Goal: Find specific page/section: Find specific page/section

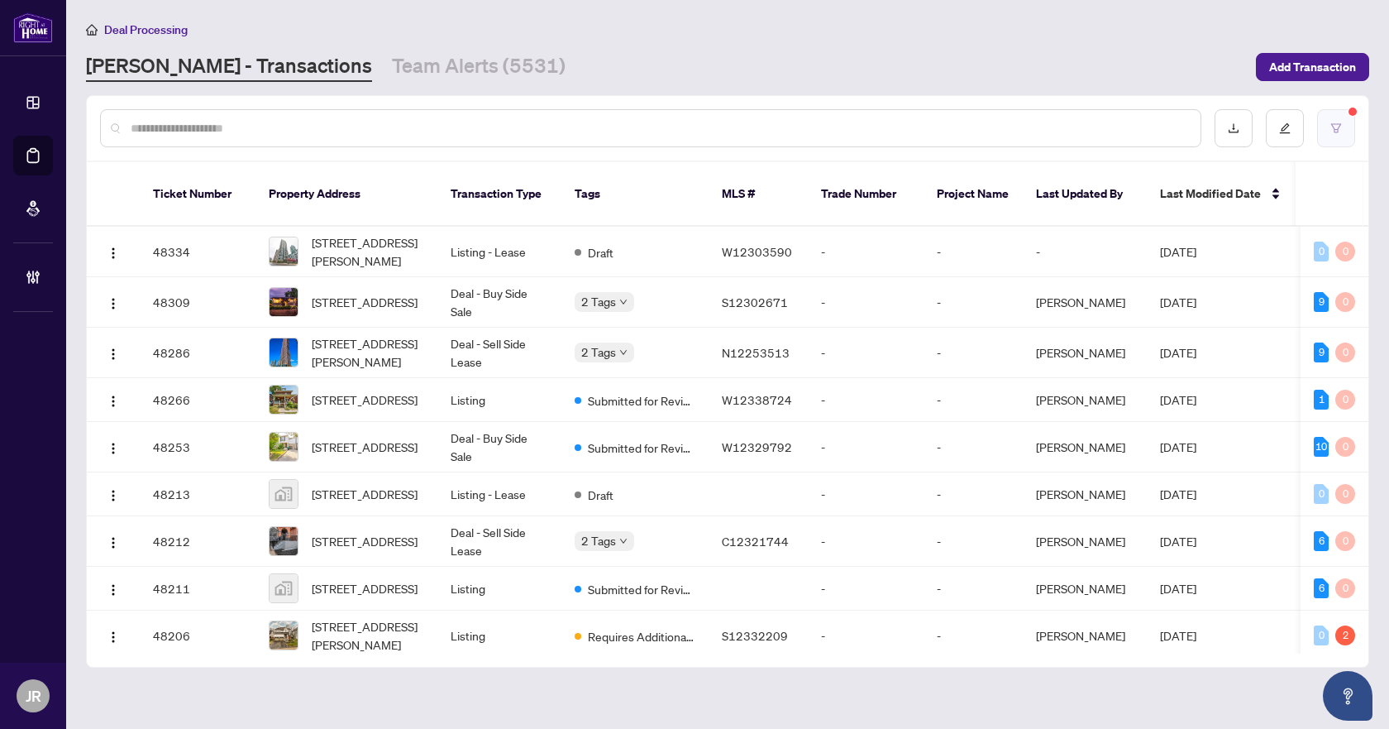
click at [1322, 113] on button "button" at bounding box center [1336, 128] width 38 height 38
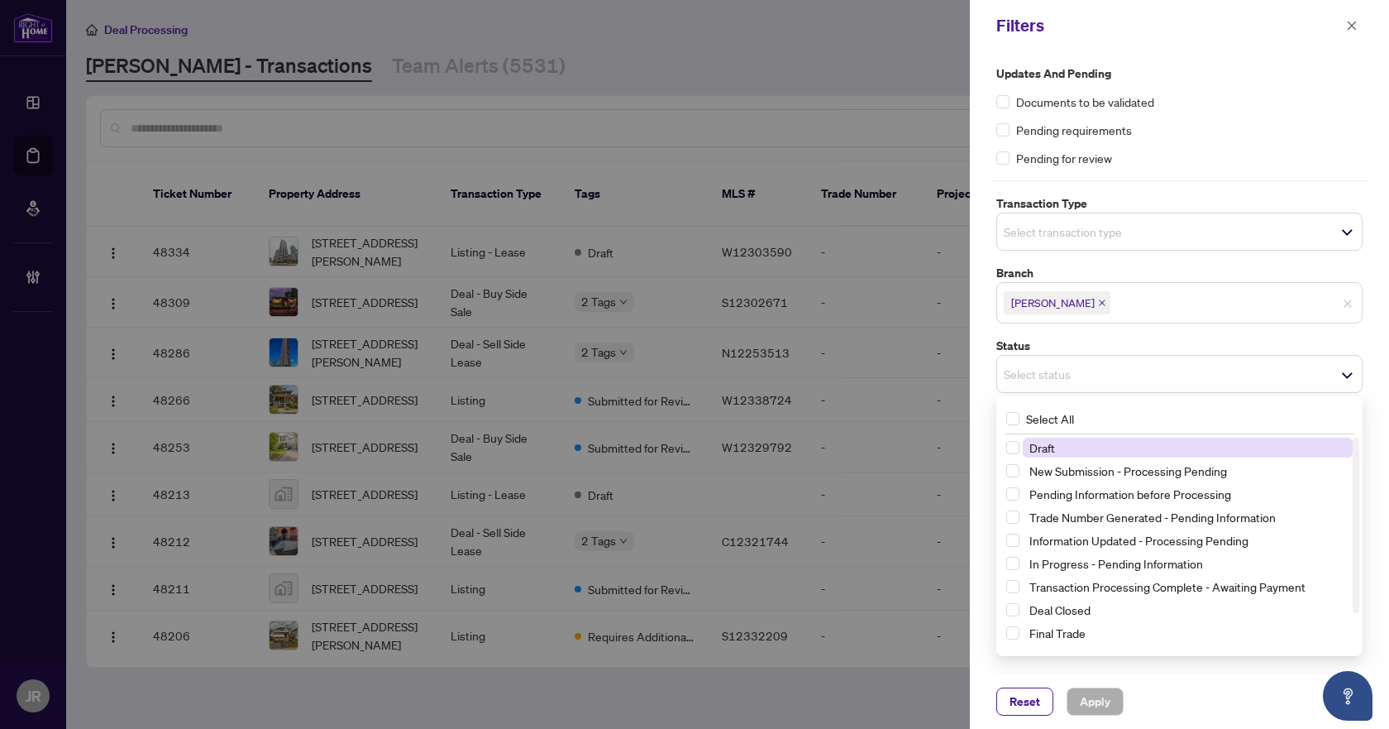
click at [1168, 379] on span "Select status" at bounding box center [1179, 373] width 365 height 23
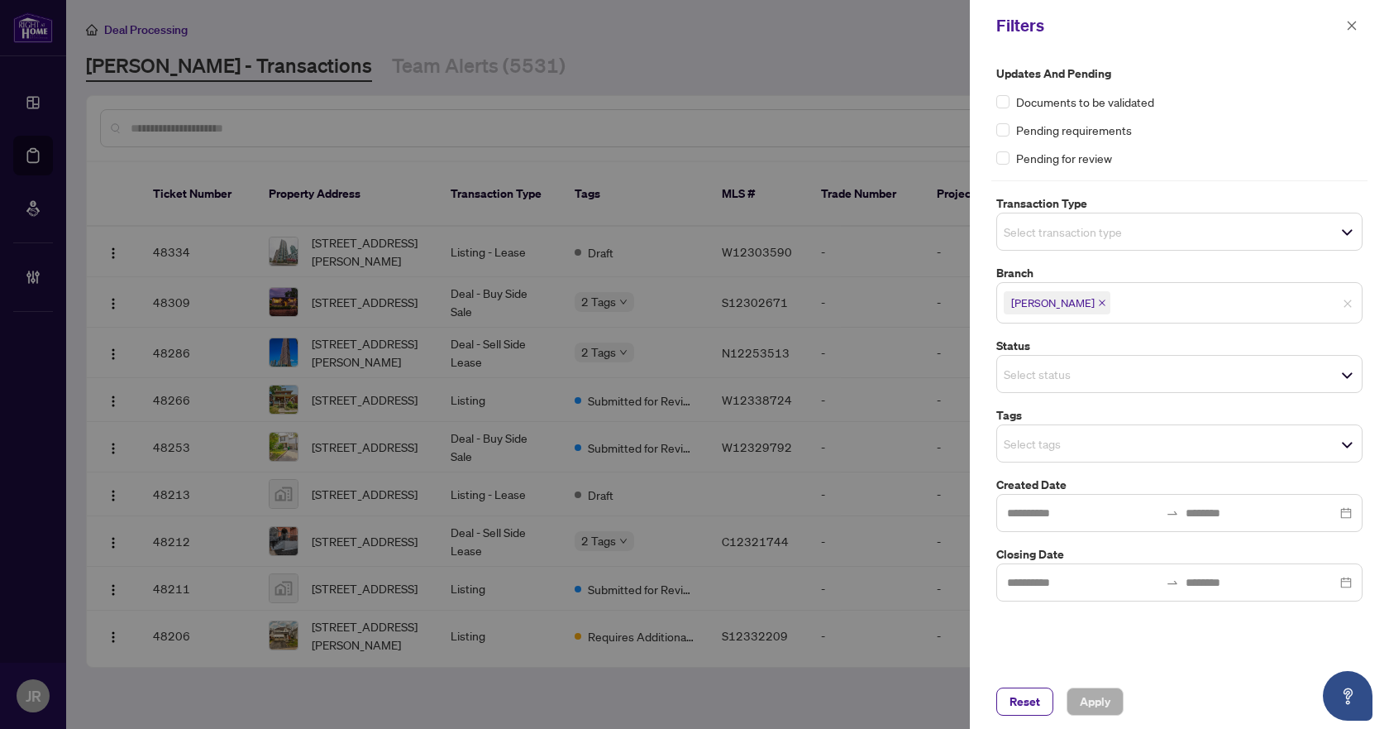
click at [1158, 332] on div "Updates and Pending Documents to be validated Pending requirements Pending for …" at bounding box center [1179, 333] width 376 height 537
click at [1138, 447] on span "Select tags" at bounding box center [1179, 443] width 365 height 23
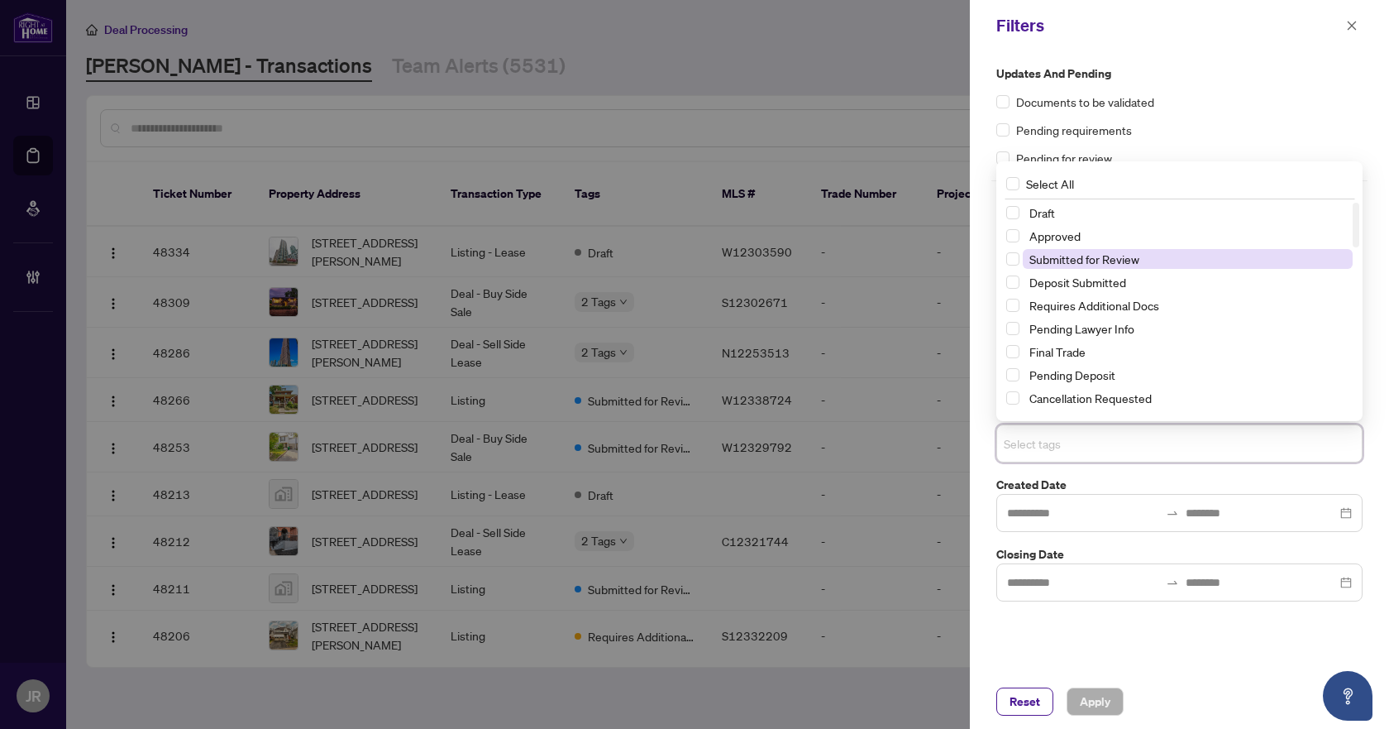
click at [1063, 264] on span "Submitted for Review" at bounding box center [1085, 258] width 110 height 15
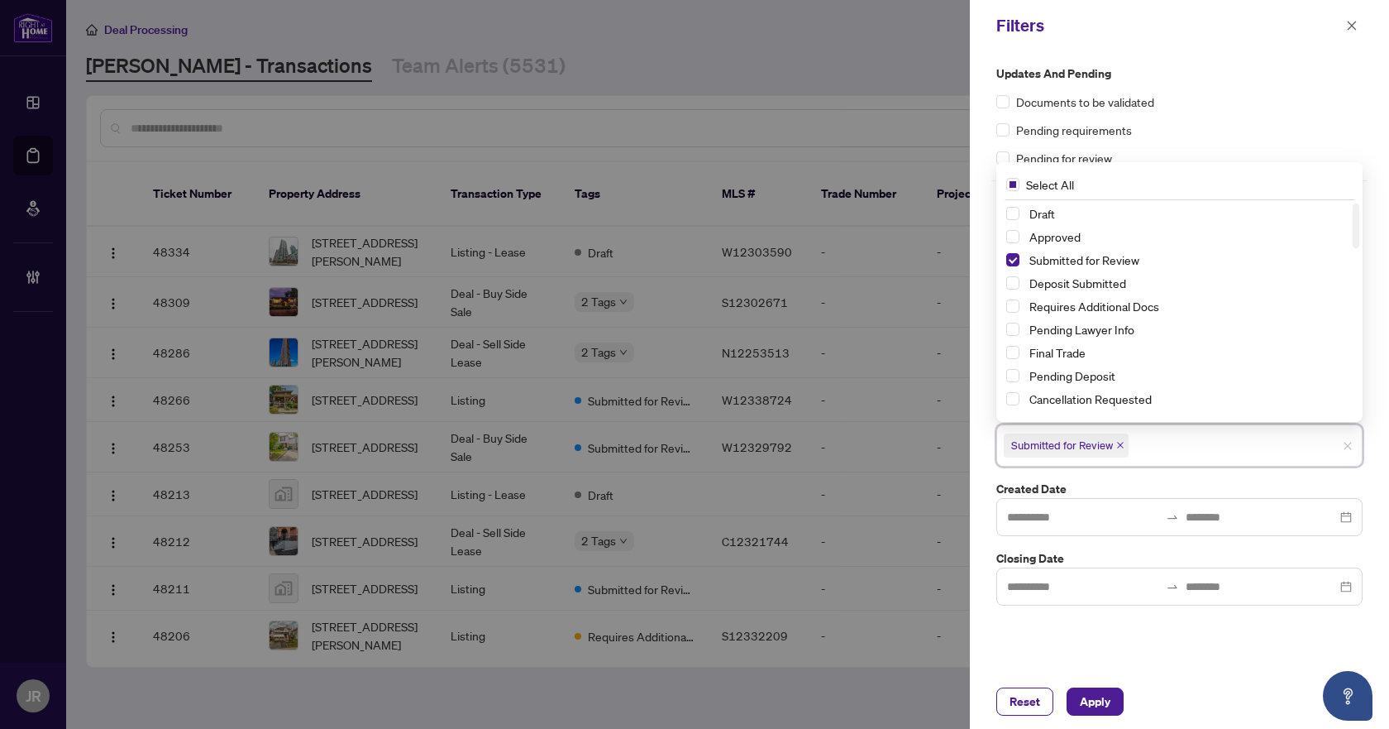
click at [1100, 481] on label "Created Date" at bounding box center [1179, 489] width 366 height 18
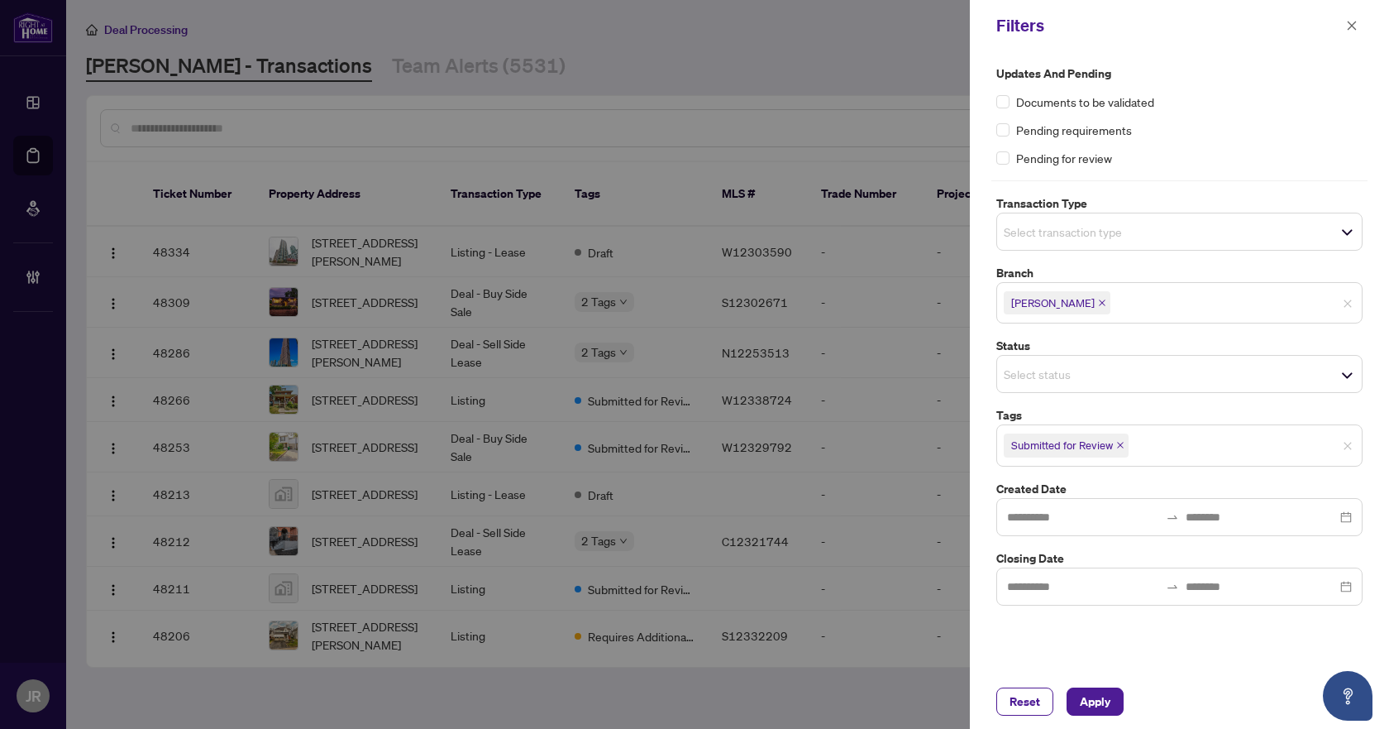
click at [1085, 241] on span "Select transaction type" at bounding box center [1179, 231] width 365 height 23
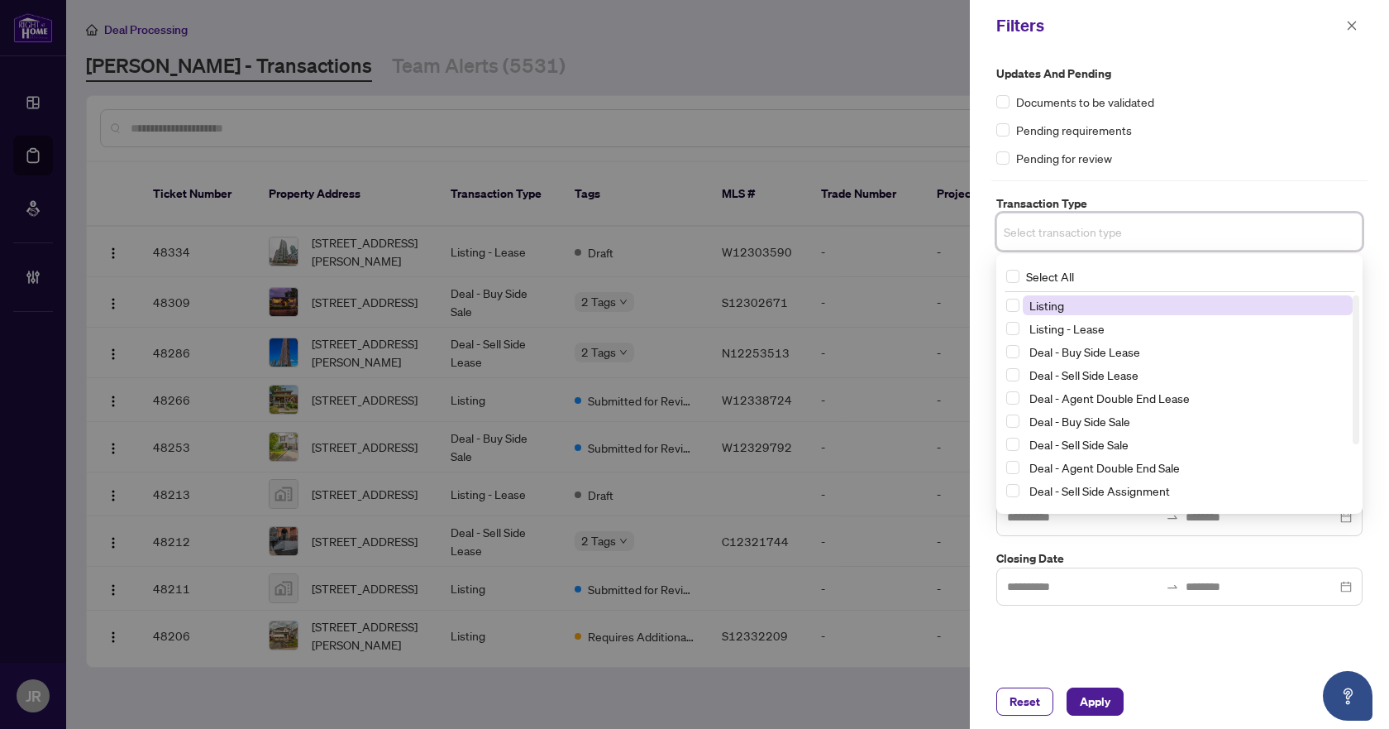
click at [1097, 308] on span "Listing" at bounding box center [1188, 305] width 330 height 20
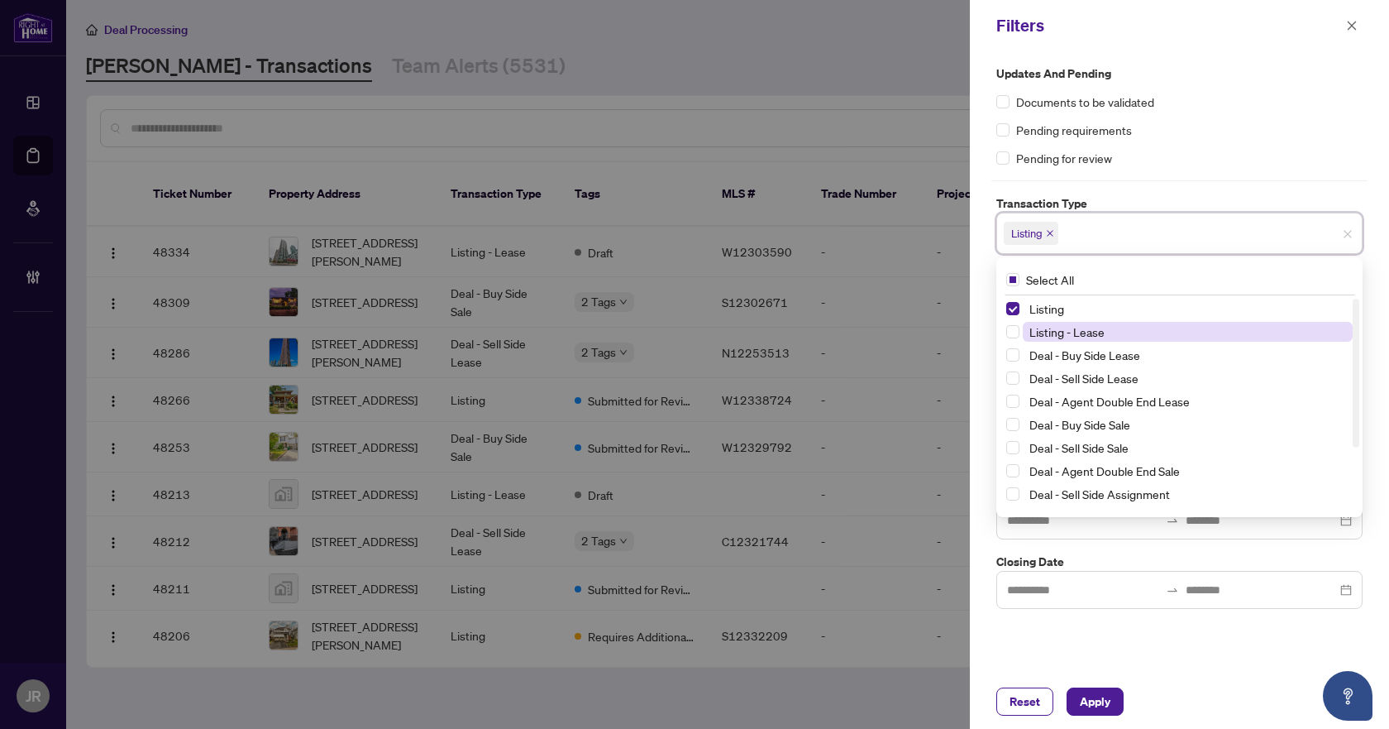
click at [1088, 328] on span "Listing - Lease" at bounding box center [1067, 331] width 75 height 15
click at [1092, 705] on span "Apply" at bounding box center [1095, 701] width 31 height 26
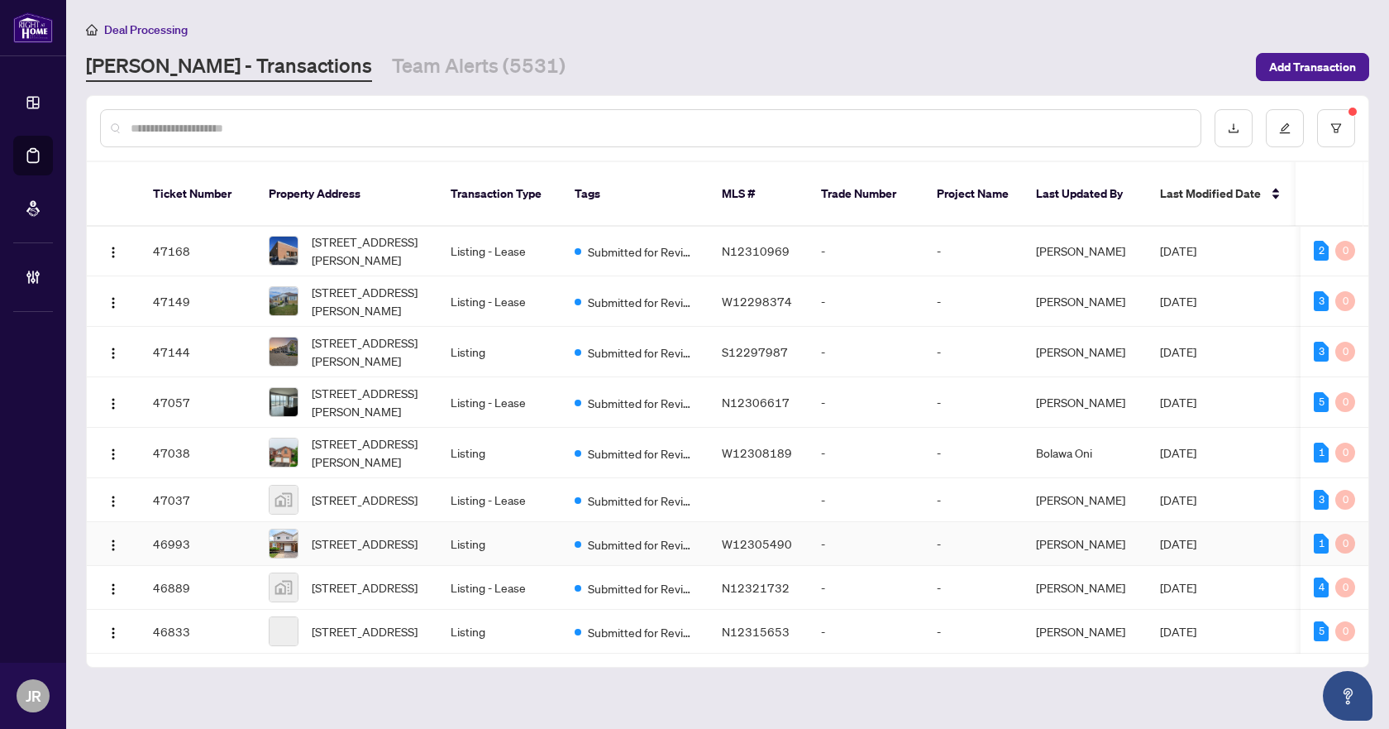
scroll to position [977, 0]
click at [417, 127] on input "text" at bounding box center [659, 128] width 1057 height 18
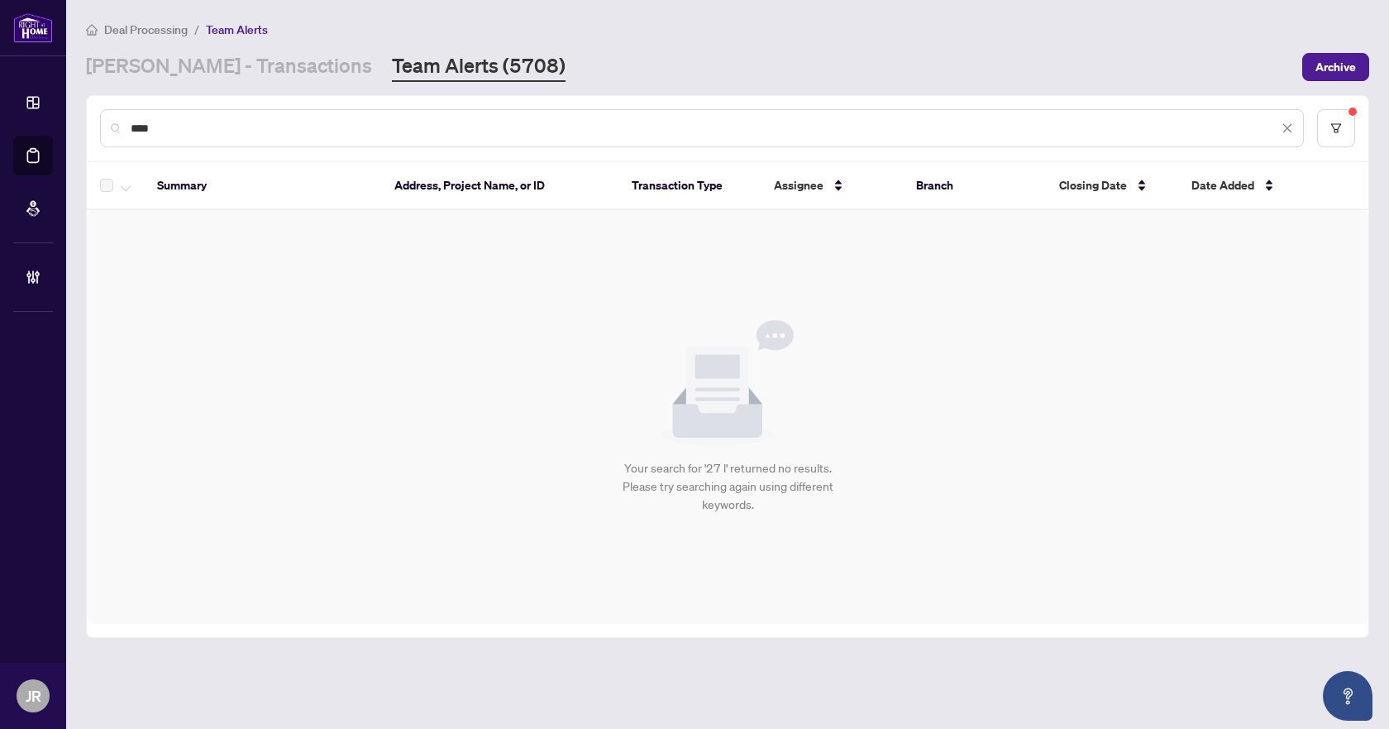
click at [190, 124] on input "****" at bounding box center [705, 128] width 1148 height 18
